Goal: Find specific page/section: Find specific page/section

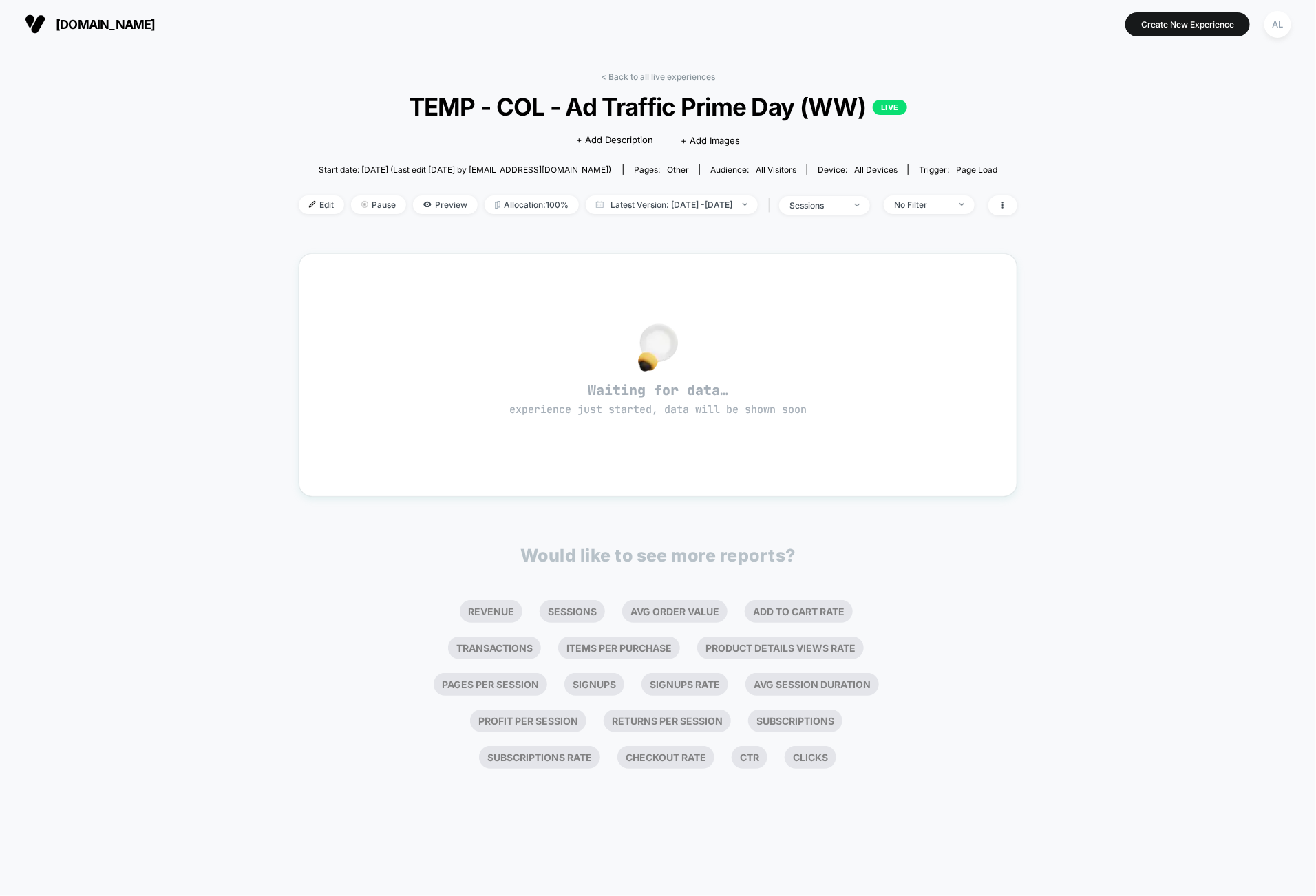
click at [652, 80] on link "< Back to all live experiences" at bounding box center [658, 77] width 114 height 11
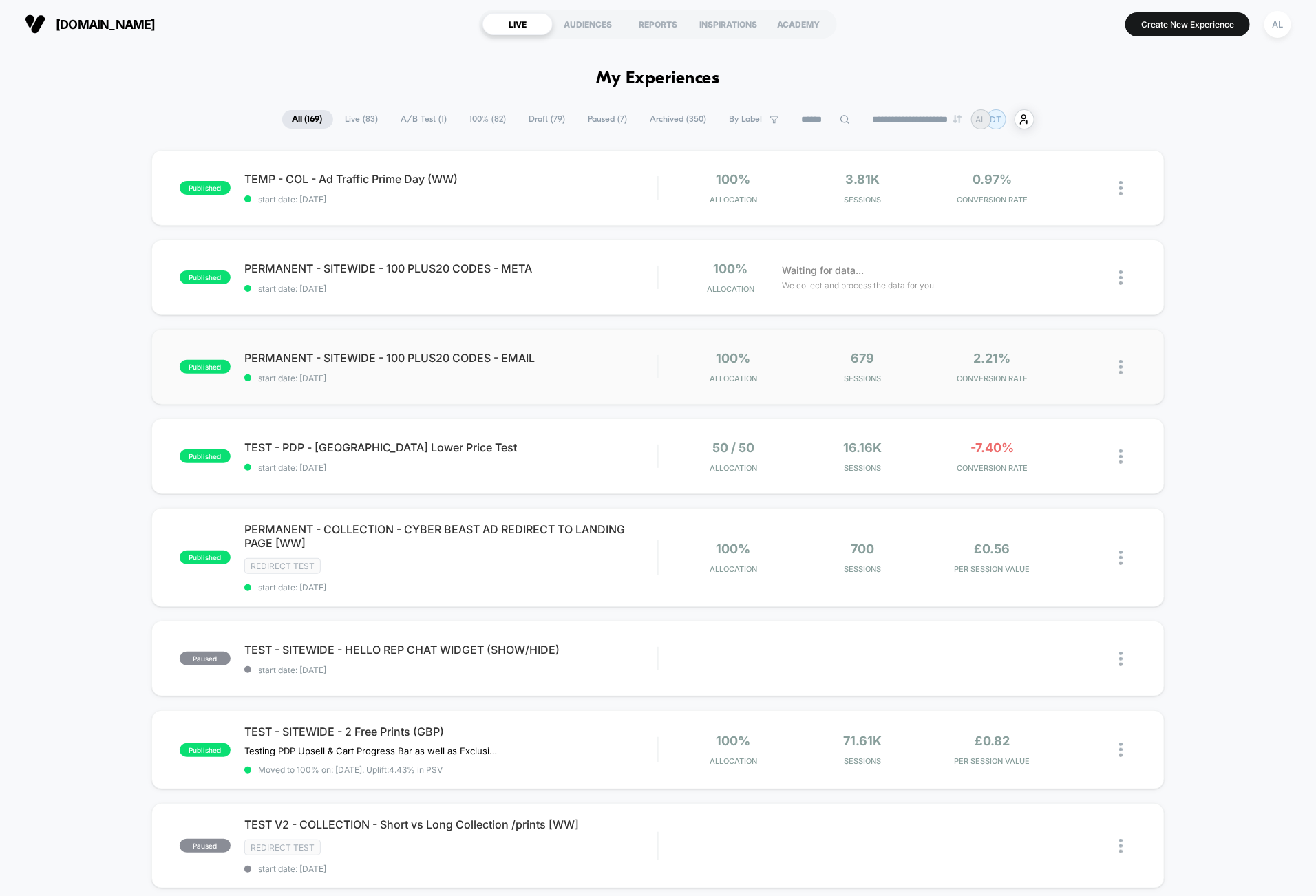
click at [604, 348] on div "published PERMANENT - SITEWIDE - 100 PLUS20 CODES - EMAIL start date: [DATE] 10…" at bounding box center [658, 366] width 1013 height 75
